Goal: Information Seeking & Learning: Find specific fact

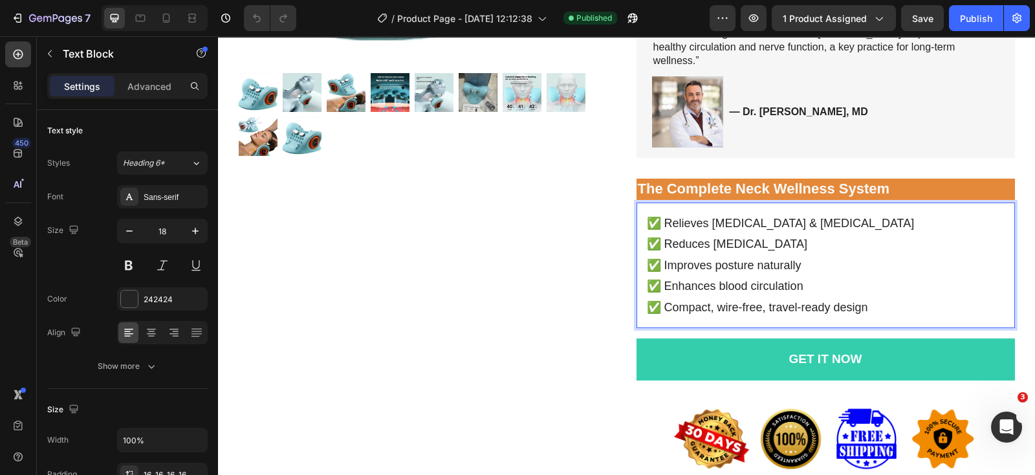
drag, startPoint x: 218, startPoint y: 36, endPoint x: 826, endPoint y: 247, distance: 643.4
click at [826, 247] on p "✅ Relieves [MEDICAL_DATA] & [MEDICAL_DATA] ✅ Reduces [MEDICAL_DATA] ✅ Improves …" at bounding box center [826, 255] width 358 height 84
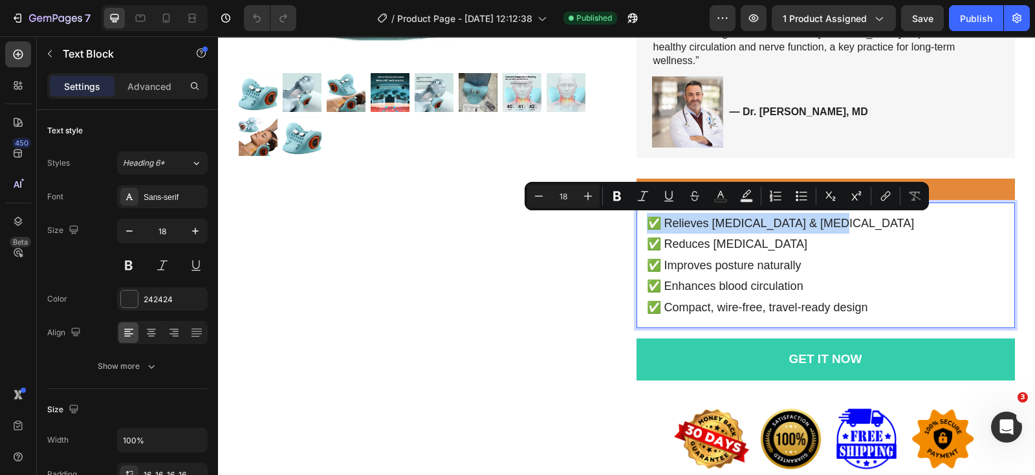
drag, startPoint x: 823, startPoint y: 217, endPoint x: 645, endPoint y: 224, distance: 178.7
click at [647, 224] on p "✅ Relieves [MEDICAL_DATA] & [MEDICAL_DATA] ✅ Reduces [MEDICAL_DATA] ✅ Improves …" at bounding box center [826, 255] width 358 height 84
copy p "✅ Relieves [MEDICAL_DATA] & [MEDICAL_DATA]"
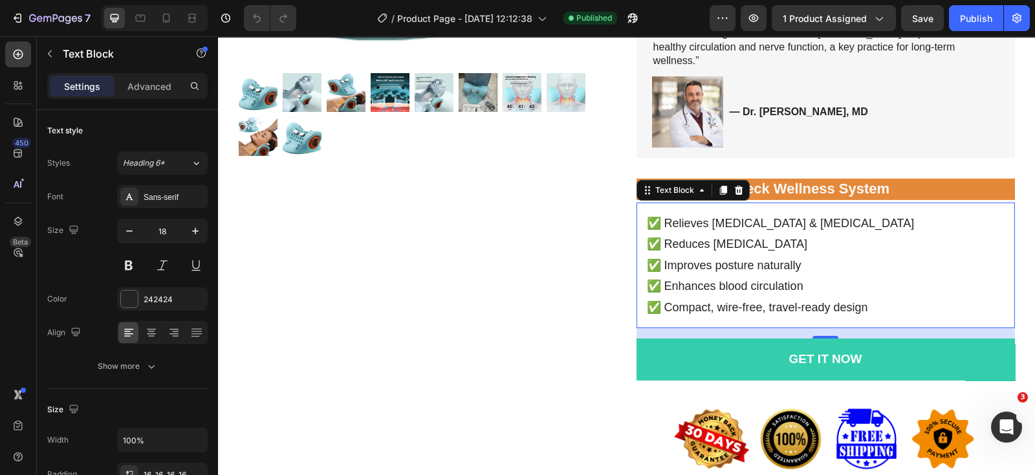
click at [700, 241] on p "✅ Relieves [MEDICAL_DATA] & [MEDICAL_DATA] ✅ Reduces [MEDICAL_DATA] ✅ Improves …" at bounding box center [826, 255] width 358 height 84
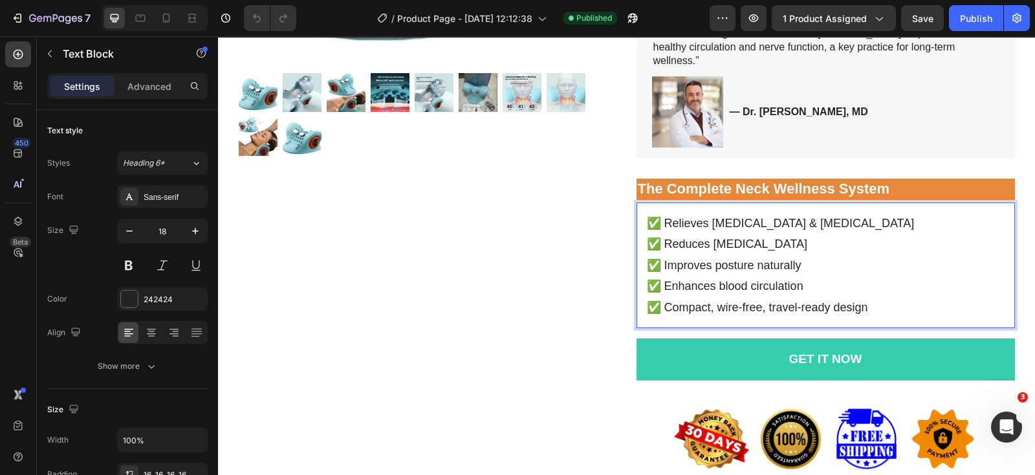
click at [661, 244] on p "✅ Relieves [MEDICAL_DATA] & [MEDICAL_DATA] ✅ Reduces [MEDICAL_DATA] ✅ Improves …" at bounding box center [826, 255] width 358 height 84
click at [810, 244] on p "✅ Relieves [MEDICAL_DATA] & [MEDICAL_DATA] ✅ Reduces [MEDICAL_DATA] ✅ Improves …" at bounding box center [826, 255] width 358 height 84
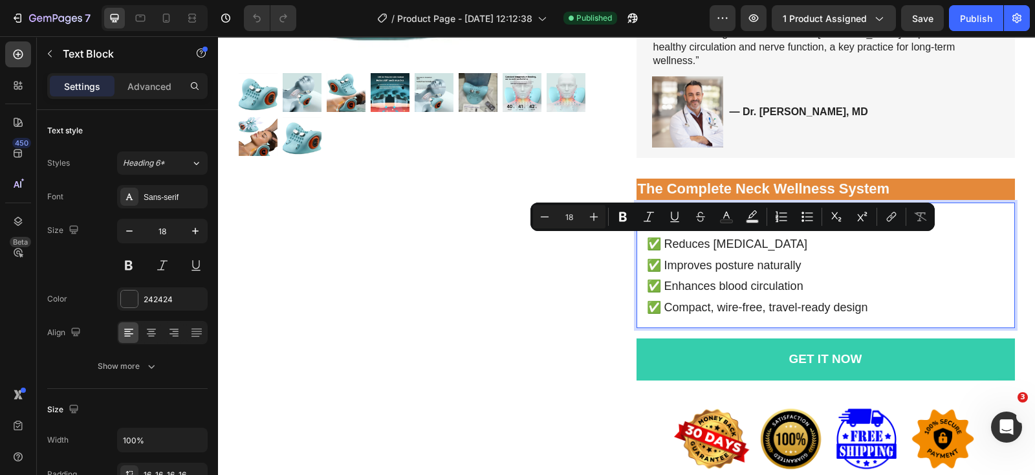
copy p "Reduces [MEDICAL_DATA]"
drag, startPoint x: 677, startPoint y: 259, endPoint x: 668, endPoint y: 266, distance: 11.9
click at [674, 261] on p "✅ Relieves [MEDICAL_DATA] & [MEDICAL_DATA] ✅ Reduces [MEDICAL_DATA] ✅ Improves …" at bounding box center [826, 255] width 358 height 84
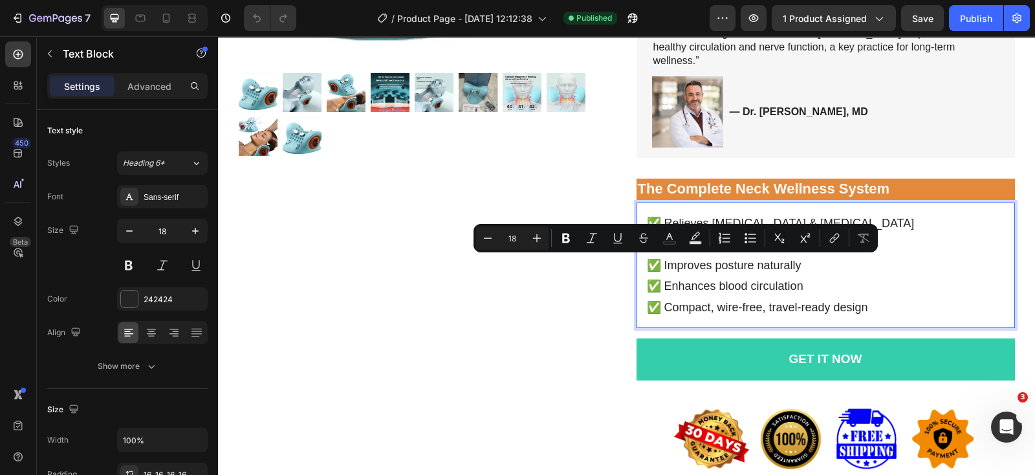
click at [660, 266] on p "✅ Relieves [MEDICAL_DATA] & [MEDICAL_DATA] ✅ Reduces [MEDICAL_DATA] ✅ Improves …" at bounding box center [826, 255] width 358 height 84
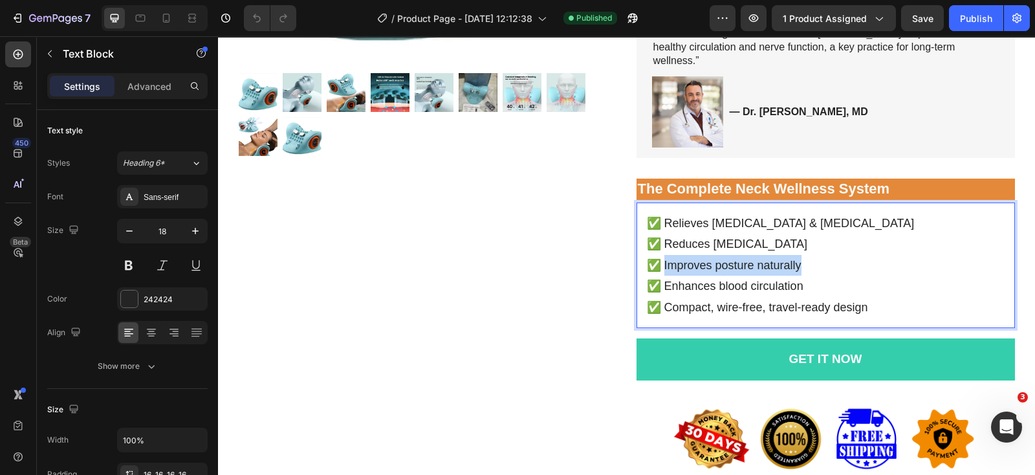
click at [795, 267] on p "✅ Relieves [MEDICAL_DATA] & [MEDICAL_DATA] ✅ Reduces [MEDICAL_DATA] ✅ Improves …" at bounding box center [826, 255] width 358 height 84
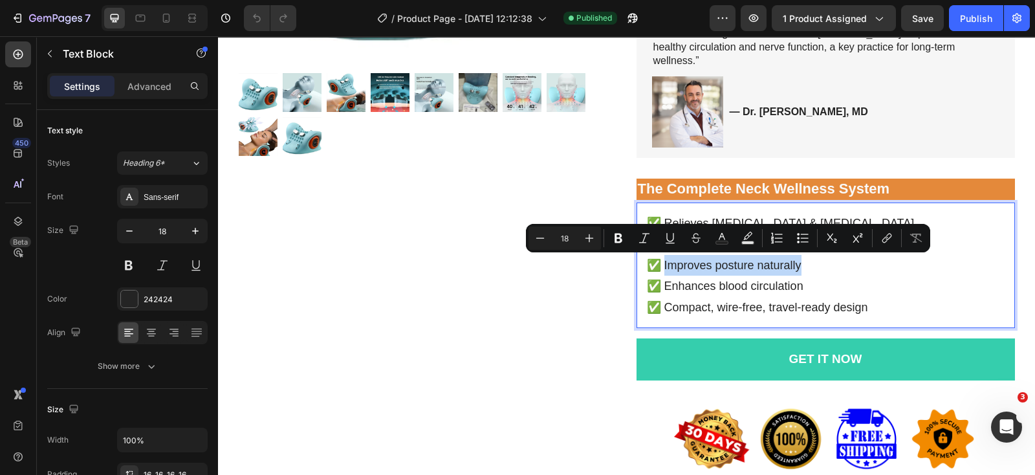
copy p "Improves posture naturally"
click at [709, 285] on p "✅ Relieves [MEDICAL_DATA] & [MEDICAL_DATA] ✅ Reduces [MEDICAL_DATA] ✅ Improves …" at bounding box center [826, 255] width 358 height 84
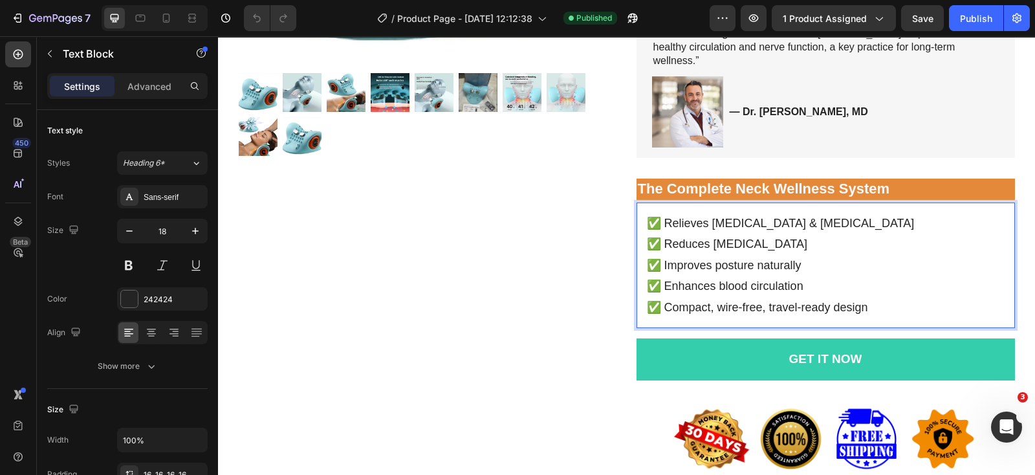
click at [662, 286] on p "✅ Relieves [MEDICAL_DATA] & [MEDICAL_DATA] ✅ Reduces [MEDICAL_DATA] ✅ Improves …" at bounding box center [826, 255] width 358 height 84
click at [796, 286] on p "✅ Relieves [MEDICAL_DATA] & [MEDICAL_DATA] ✅ Reduces [MEDICAL_DATA] ✅ Improves …" at bounding box center [826, 255] width 358 height 84
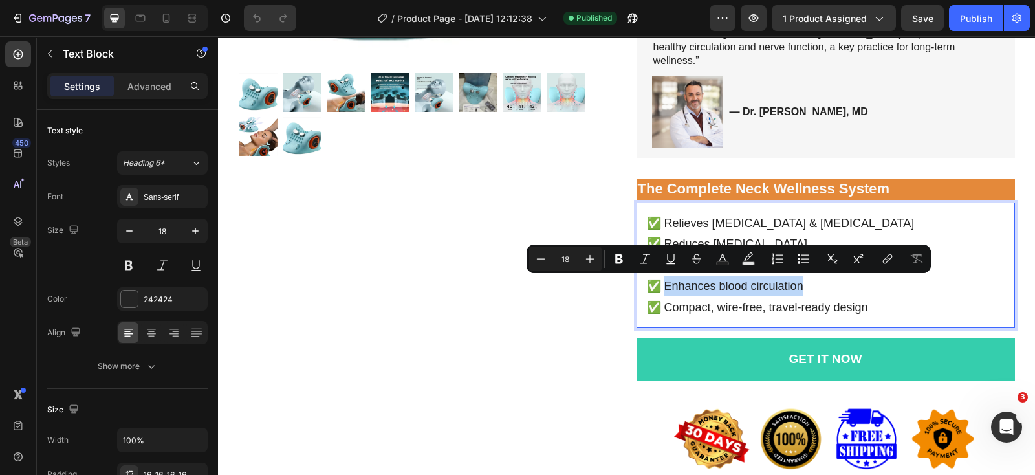
copy p "Enhances blood circulation"
